Goal: Task Accomplishment & Management: Manage account settings

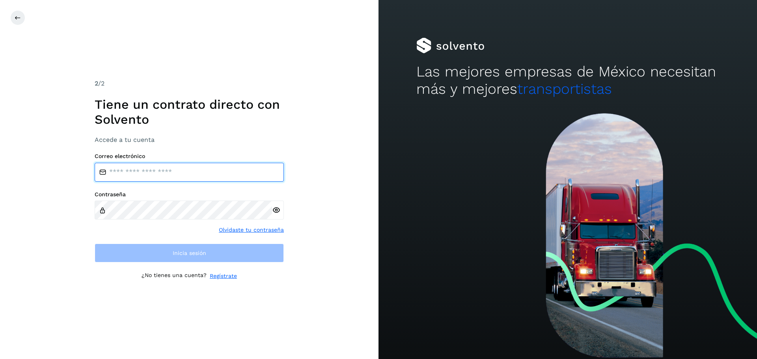
click at [139, 172] on input "email" at bounding box center [189, 172] width 189 height 19
type input "**********"
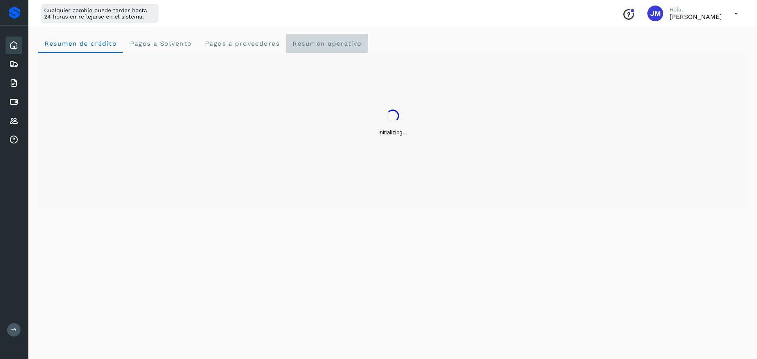
click at [318, 45] on span "Resumen operativo" at bounding box center [327, 43] width 70 height 7
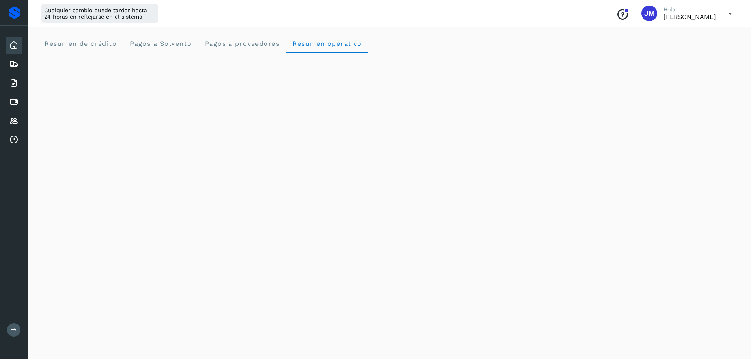
click at [12, 334] on button at bounding box center [13, 329] width 13 height 13
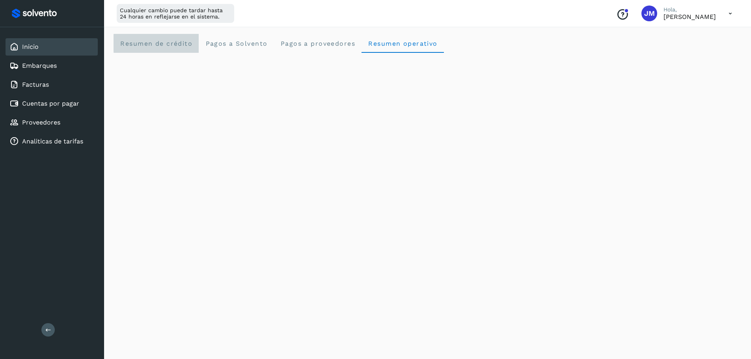
click at [169, 41] on span "Resumen de crédito" at bounding box center [156, 43] width 73 height 7
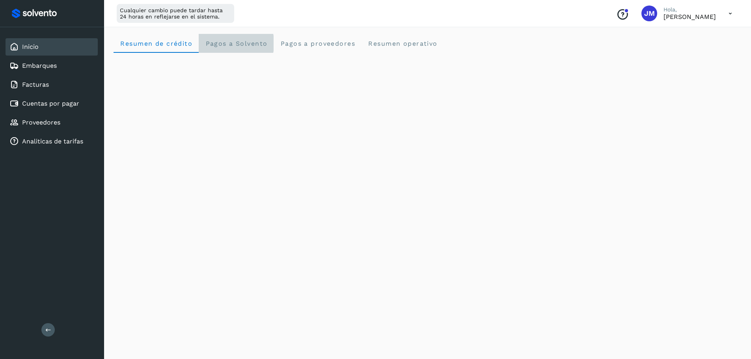
click at [233, 45] on span "Pagos a Solvento" at bounding box center [236, 43] width 62 height 7
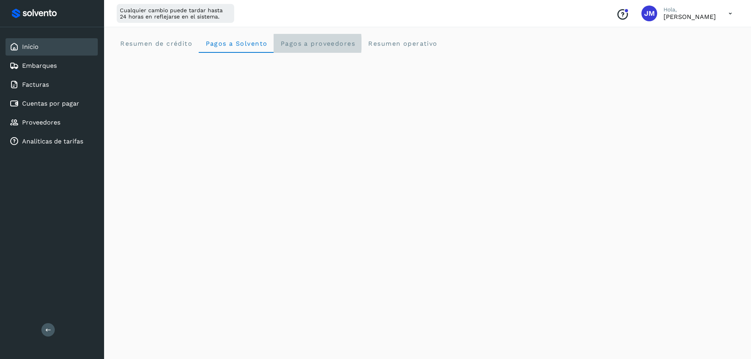
click at [324, 44] on span "Pagos a proveedores" at bounding box center [317, 43] width 75 height 7
click at [185, 42] on span "Resumen de crédito" at bounding box center [156, 43] width 73 height 7
click at [504, 18] on div "Cualquier cambio puede tardar hasta 24 horas en reflejarse en el sistema. Conoc…" at bounding box center [427, 13] width 647 height 27
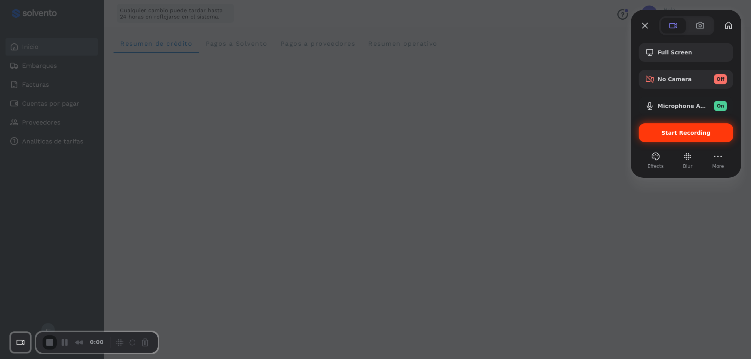
click at [674, 132] on span "Start Recording" at bounding box center [686, 133] width 49 height 6
click at [645, 26] on button "Close" at bounding box center [645, 25] width 13 height 13
